Goal: Check status: Check status

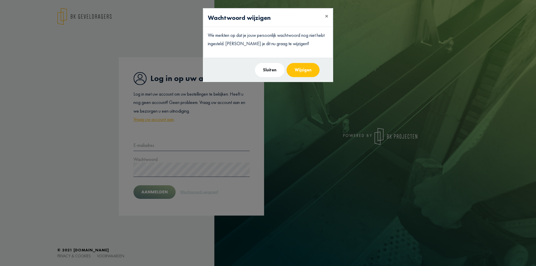
click at [267, 68] on button "Sluiten" at bounding box center [270, 70] width 30 height 14
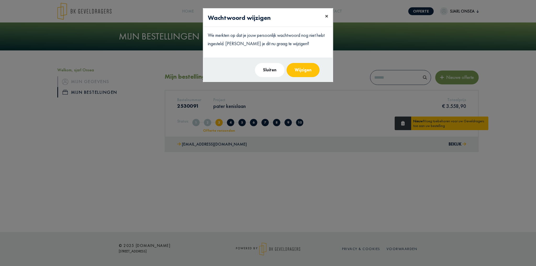
click at [329, 16] on button "×" at bounding box center [327, 16] width 12 height 15
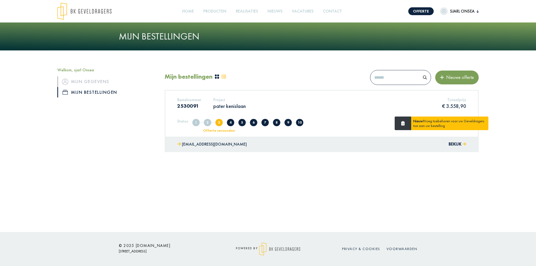
click at [339, 105] on div "Bestelnummer 2530091 Project pater kenislaan Totaalprijs € 3.558,90" at bounding box center [321, 105] width 297 height 16
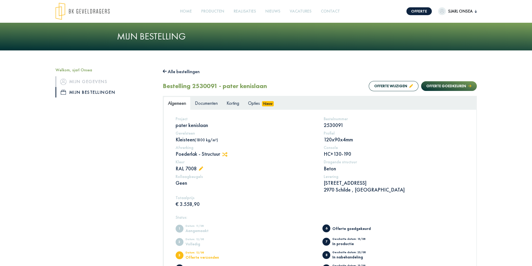
click at [224, 154] on icon at bounding box center [224, 154] width 5 height 5
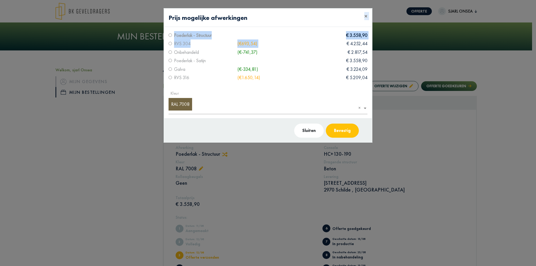
drag, startPoint x: 294, startPoint y: 19, endPoint x: 327, endPoint y: 44, distance: 40.8
click at [327, 44] on div "Prijs mogelijke afwerkingen × Poederlak - Structuur € 3.558,90 RVS 304 (€693,54…" at bounding box center [268, 75] width 209 height 135
click at [307, 23] on div "Prijs mogelijke afwerkingen ×" at bounding box center [267, 18] width 207 height 18
click at [257, 105] on input "text" at bounding box center [270, 107] width 202 height 12
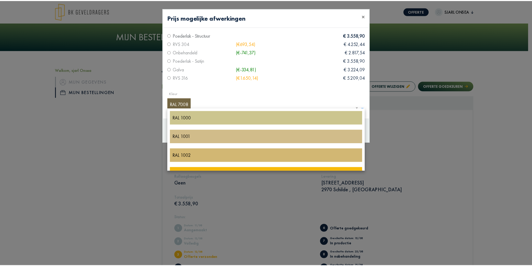
scroll to position [2789, 0]
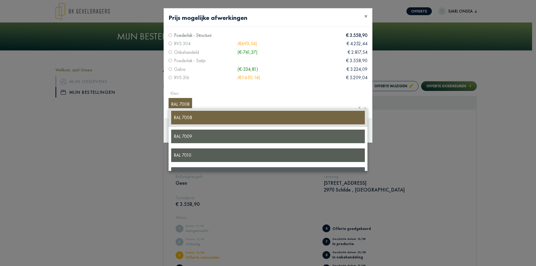
click at [251, 97] on div "Kleur × RAL 7008" at bounding box center [264, 104] width 190 height 20
click at [316, 13] on div "Prijs mogelijke afwerkingen ×" at bounding box center [267, 18] width 207 height 18
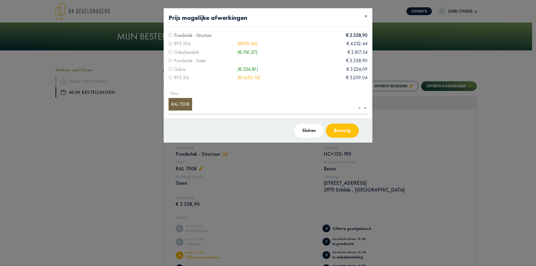
click at [78, 92] on modal-container "Prijs mogelijke afwerkingen × Poederlak - Structuur € 3.558,90 RVS 304 (€693,54…" at bounding box center [268, 133] width 536 height 266
click at [320, 132] on button "Sluiten" at bounding box center [309, 131] width 30 height 14
